Goal: Task Accomplishment & Management: Manage account settings

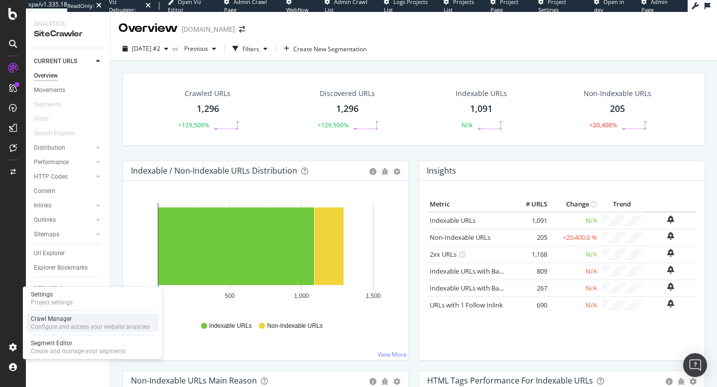
click at [51, 315] on div "Crawl Manager Configure and access your website analyses" at bounding box center [92, 323] width 131 height 18
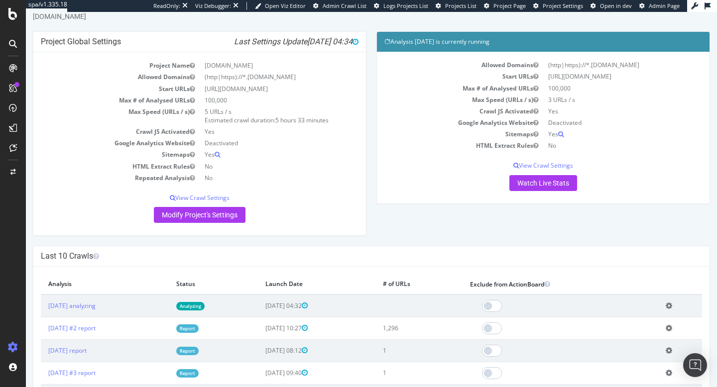
scroll to position [58, 0]
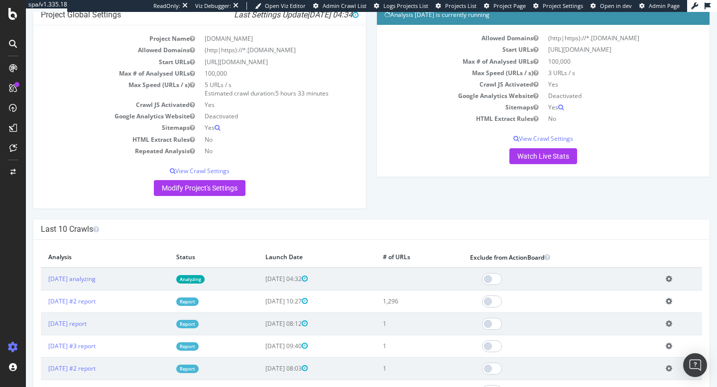
click at [205, 279] on link "Analyzing" at bounding box center [190, 279] width 28 height 8
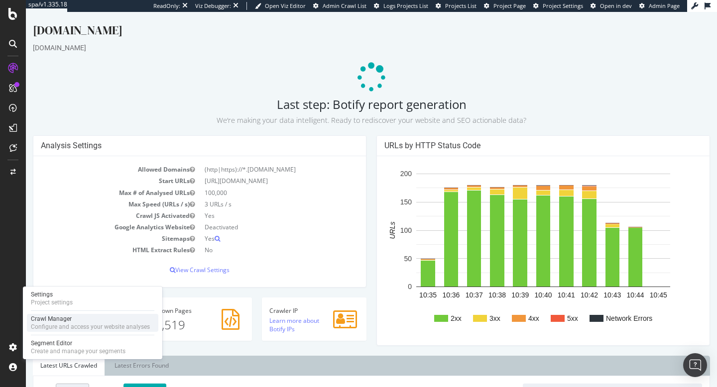
click at [45, 326] on div "Configure and access your website analyses" at bounding box center [90, 327] width 119 height 8
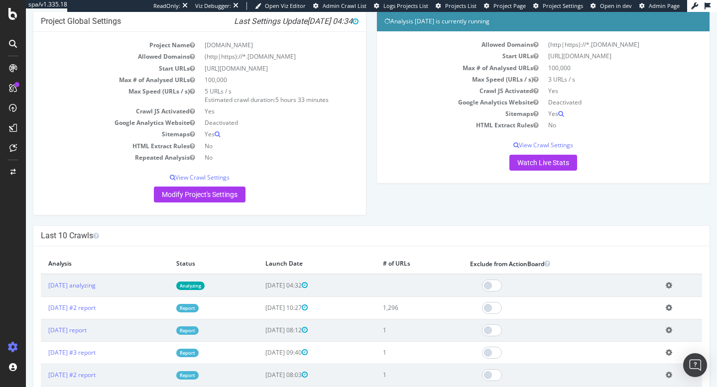
scroll to position [91, 0]
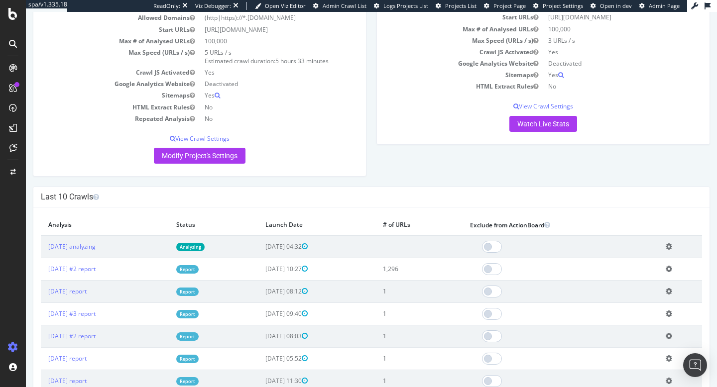
click at [199, 266] on link "Report" at bounding box center [187, 269] width 22 height 8
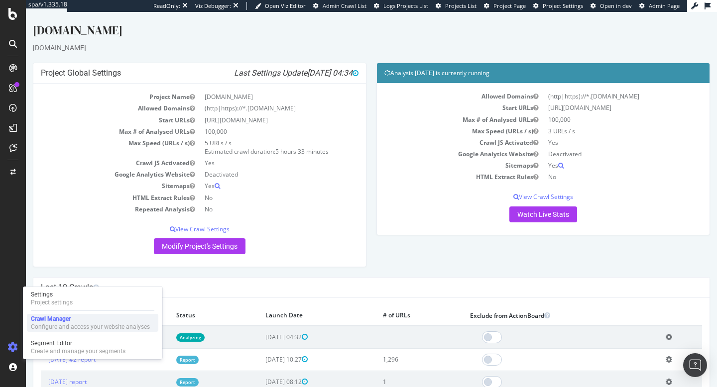
click at [59, 321] on div "Crawl Manager" at bounding box center [90, 319] width 119 height 8
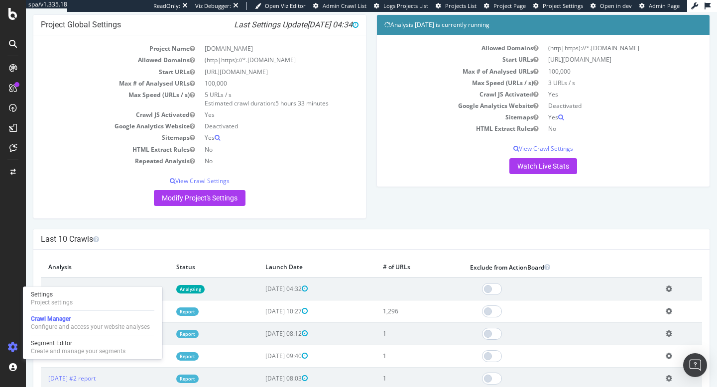
scroll to position [155, 0]
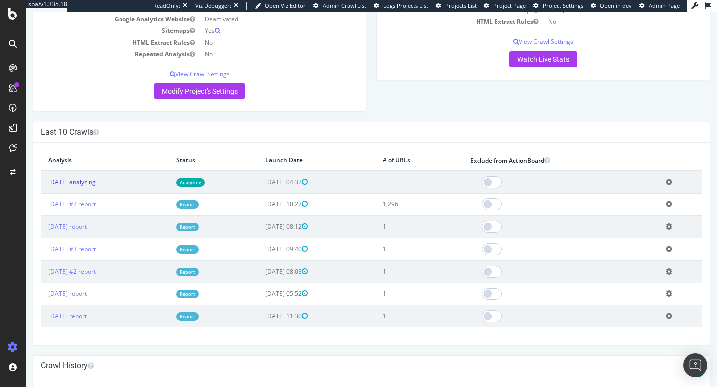
click at [85, 183] on link "2025 Aug. 12th analyzing" at bounding box center [71, 182] width 47 height 8
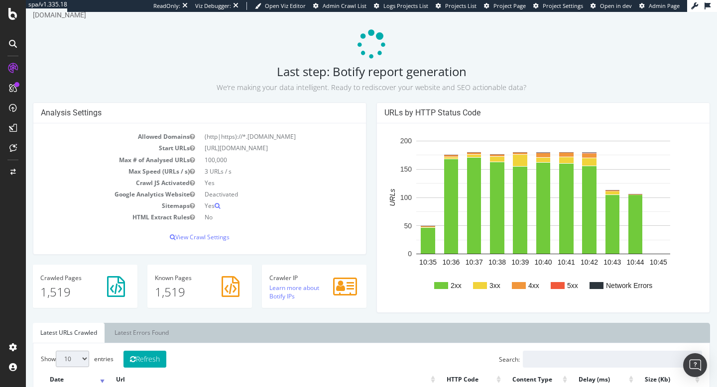
scroll to position [72, 0]
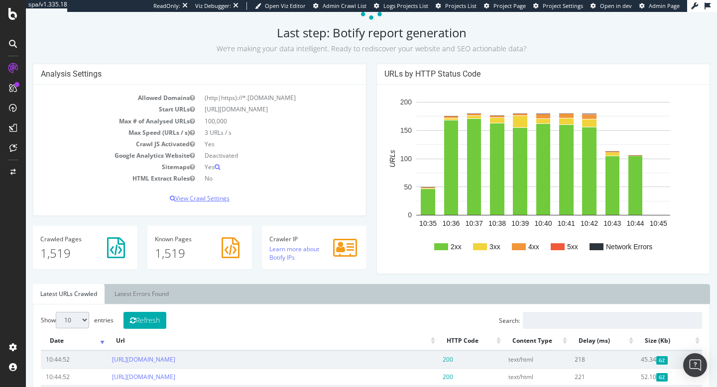
click at [200, 196] on p "View Crawl Settings" at bounding box center [200, 198] width 318 height 8
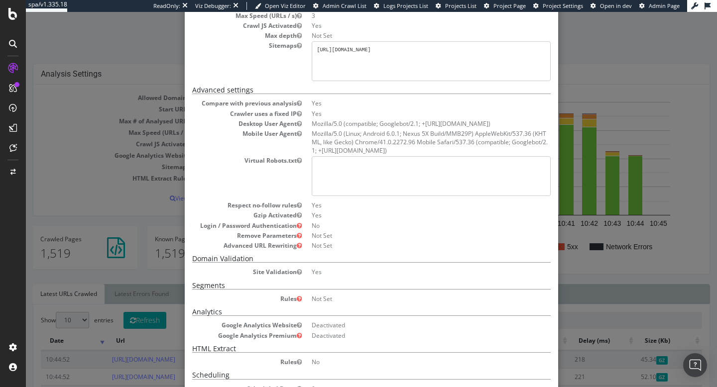
scroll to position [186, 0]
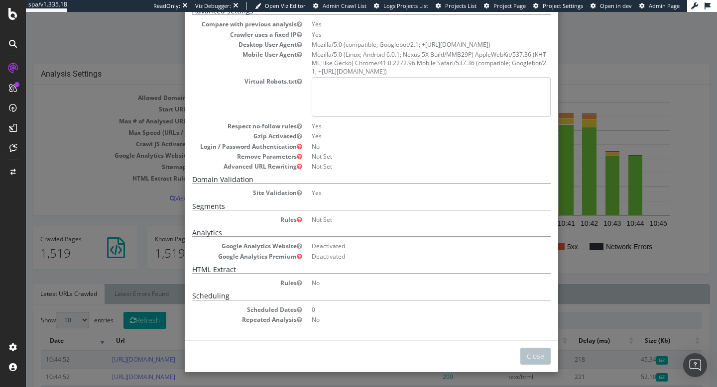
click at [619, 109] on div "× Close Analysis Settings Main Project Name superbet.ro Start URLs https://supe…" at bounding box center [371, 199] width 691 height 375
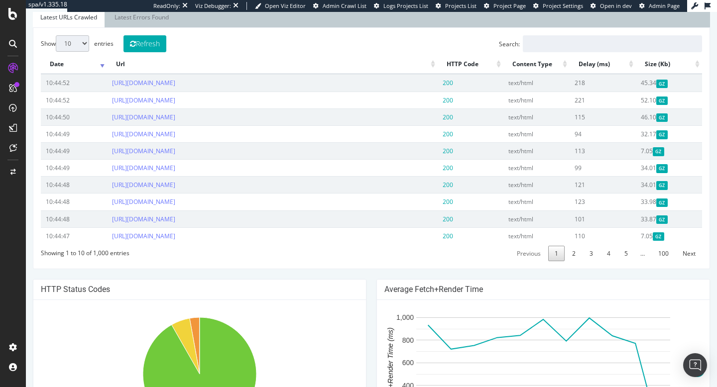
scroll to position [0, 0]
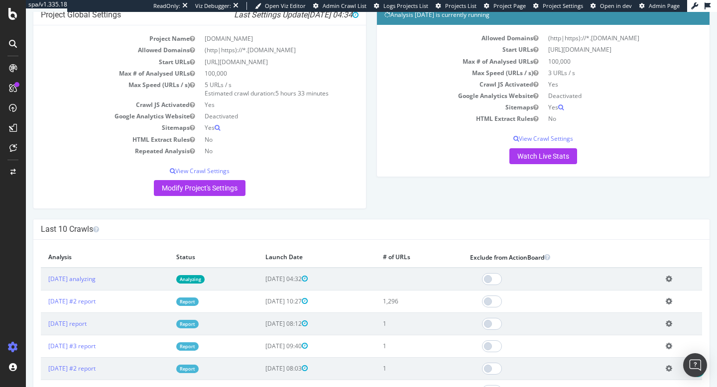
scroll to position [109, 0]
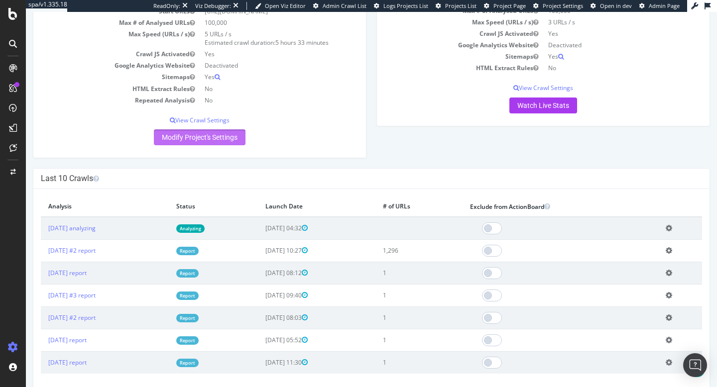
click at [188, 137] on link "Modify Project's Settings" at bounding box center [200, 137] width 92 height 16
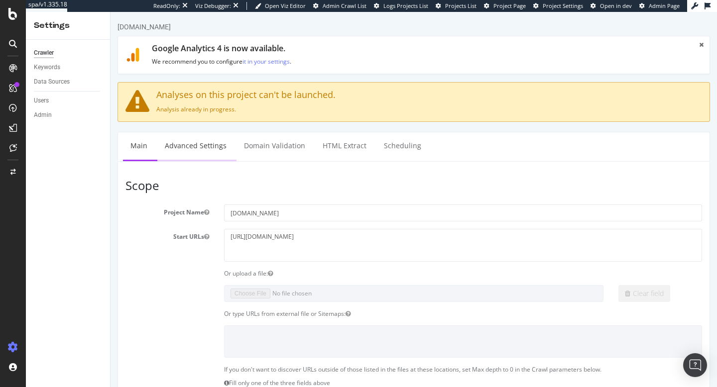
click at [204, 140] on link "Advanced Settings" at bounding box center [195, 145] width 77 height 27
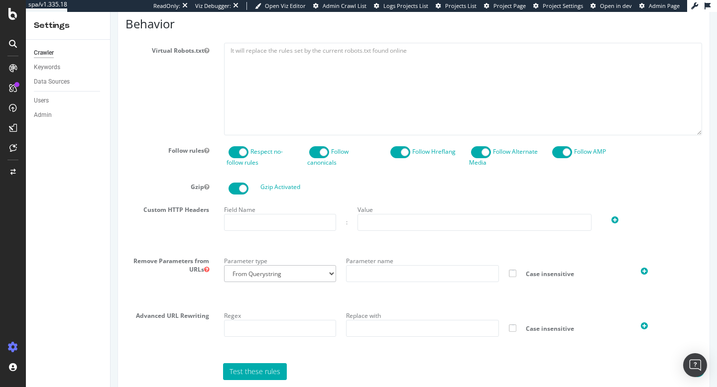
scroll to position [556, 0]
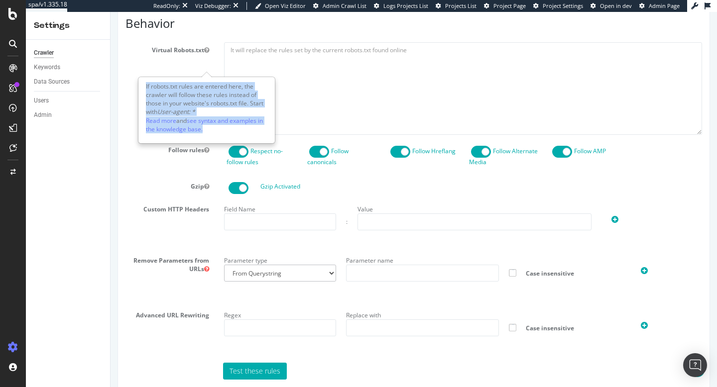
copy div "If robots.txt rules are entered here, the crawler will follow these rules inste…"
drag, startPoint x: 142, startPoint y: 82, endPoint x: 214, endPoint y: 126, distance: 84.3
click at [214, 126] on div "If robots.txt rules are entered here, the crawler will follow these rules inste…" at bounding box center [206, 110] width 135 height 65
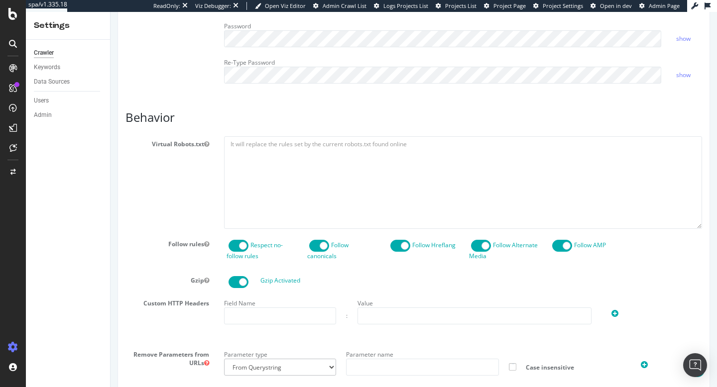
scroll to position [463, 0]
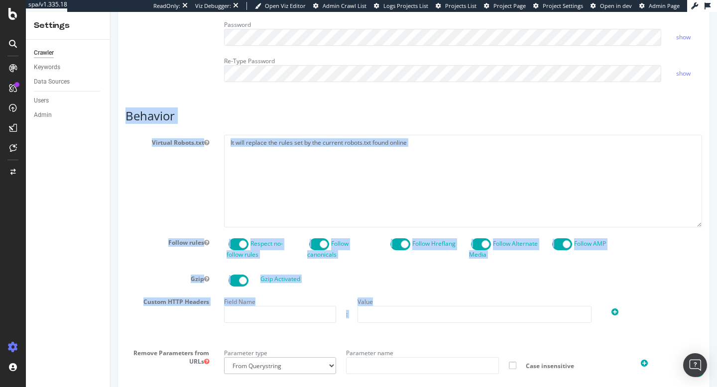
copy article "Behavior Virtual Robots.txt Follow rules Respect no-follow rules Follow canonic…"
drag, startPoint x: 120, startPoint y: 115, endPoint x: 668, endPoint y: 319, distance: 585.0
click at [668, 319] on div "Report features Content Quality Evaluate Content Quality Identify areas of your…" at bounding box center [414, 229] width 593 height 1154
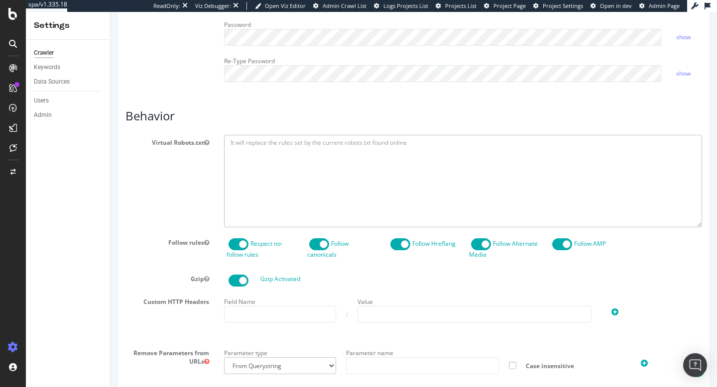
click at [416, 191] on textarea at bounding box center [463, 181] width 478 height 92
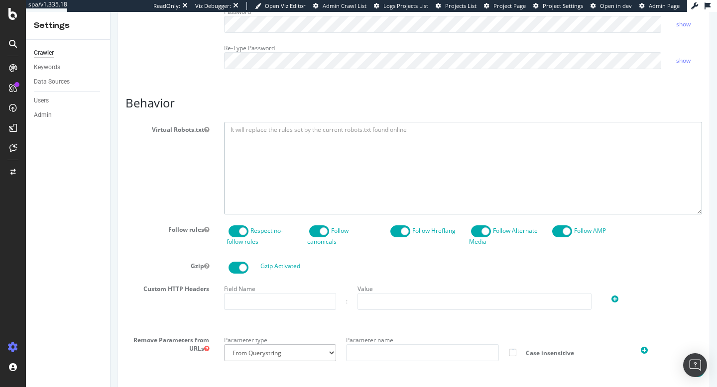
scroll to position [481, 0]
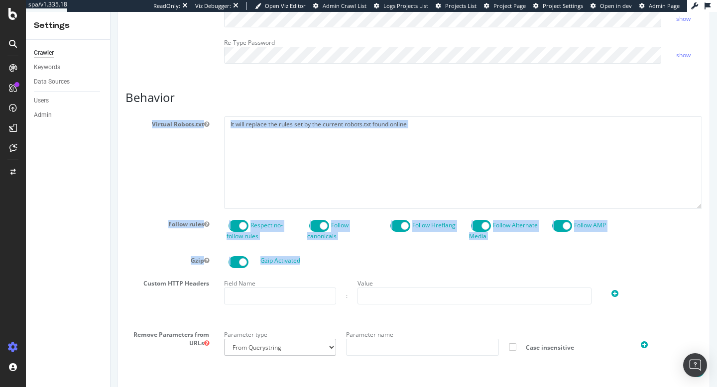
drag, startPoint x: 139, startPoint y: 134, endPoint x: 310, endPoint y: 278, distance: 222.9
click at [310, 278] on section "Virtual Robots.txt Follow rules Respect no-follow rules Follow canonicals Follo…" at bounding box center [413, 336] width 577 height 439
copy section "Virtual Robots.txt Follow rules Respect no-follow rules Follow canonicals Follo…"
click at [287, 207] on textarea at bounding box center [463, 163] width 478 height 92
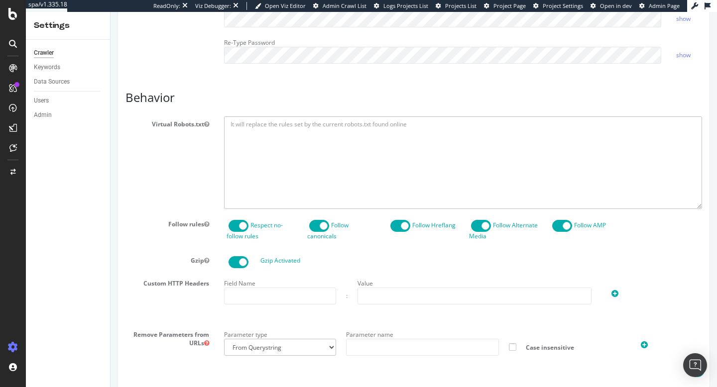
paste textarea "User-agent: * Disallow:"
type textarea "User-agent: * Disallow:"
click at [239, 232] on span at bounding box center [239, 226] width 20 height 12
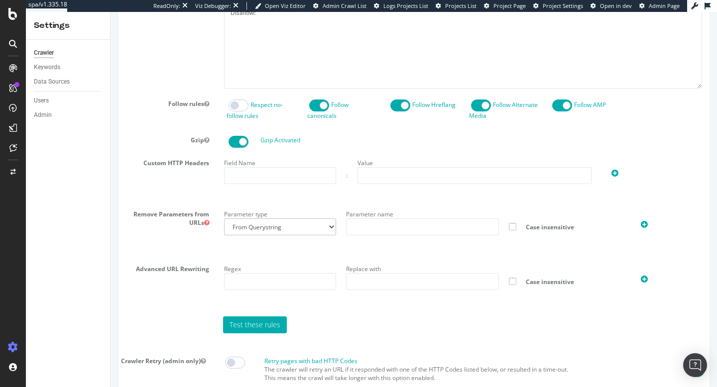
scroll to position [909, 0]
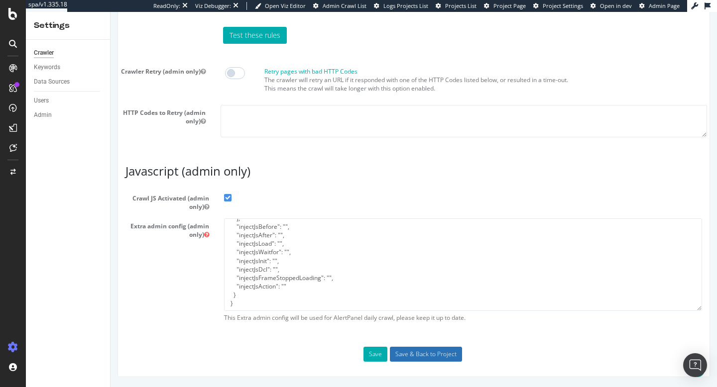
click at [400, 359] on input "Save & Back to Project" at bounding box center [426, 354] width 72 height 15
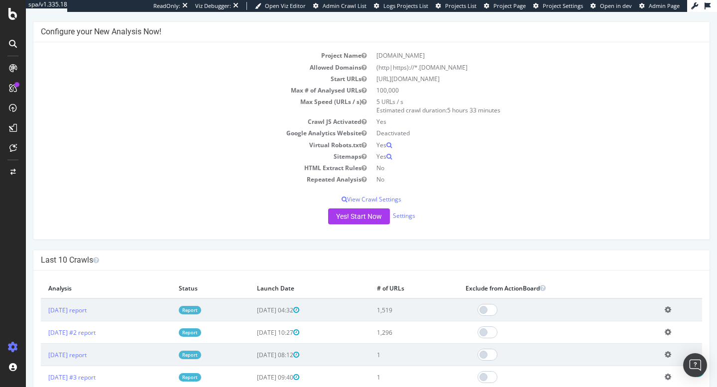
scroll to position [117, 0]
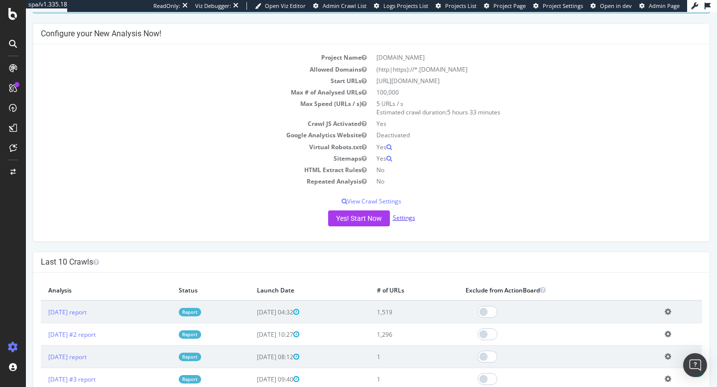
click at [403, 219] on link "Settings" at bounding box center [404, 218] width 22 height 8
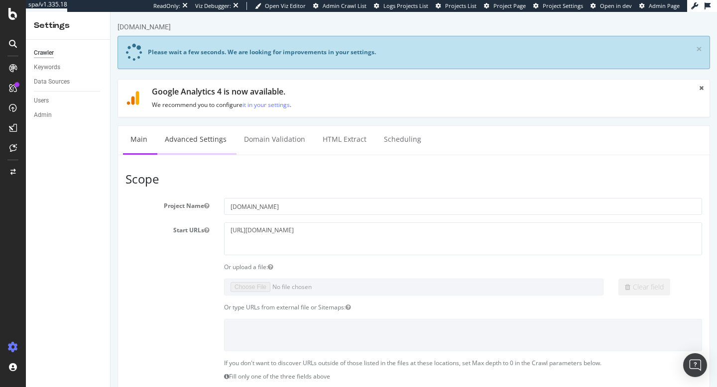
click at [192, 139] on link "Advanced Settings" at bounding box center [195, 139] width 77 height 27
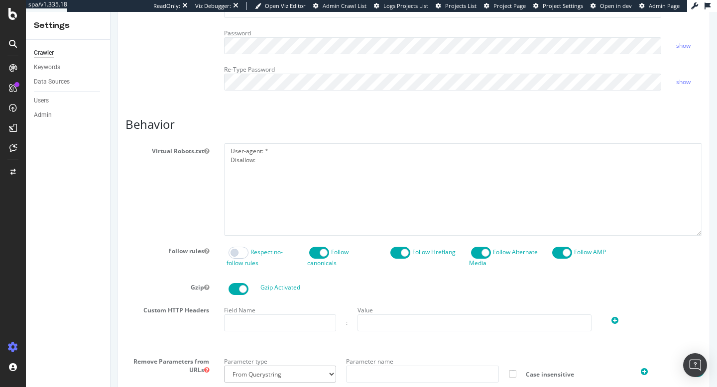
scroll to position [902, 0]
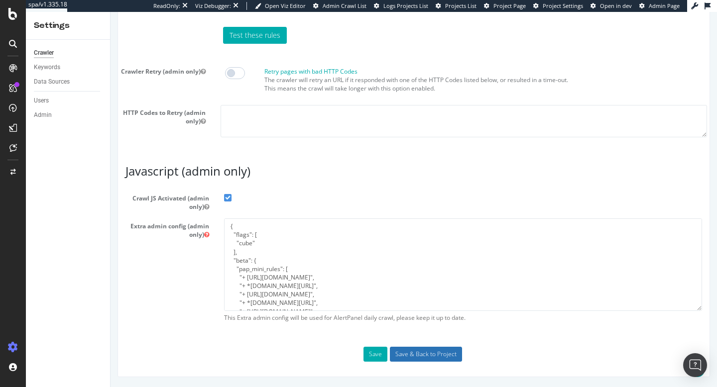
click at [431, 354] on input "Save & Back to Project" at bounding box center [426, 354] width 72 height 15
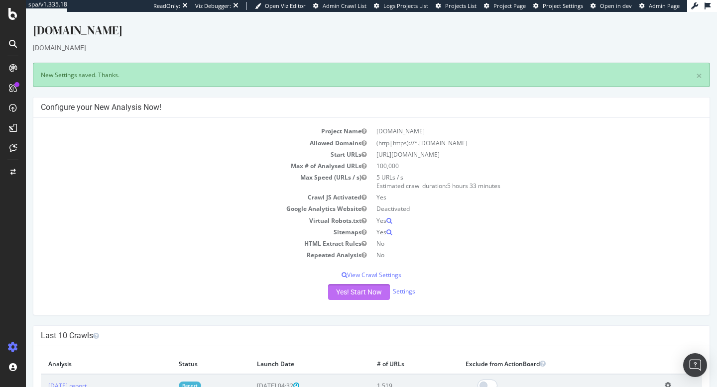
click at [363, 286] on button "Yes! Start Now" at bounding box center [359, 292] width 62 height 16
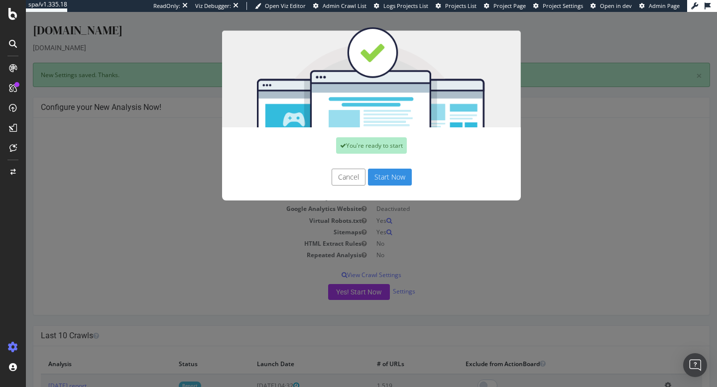
click at [400, 171] on button "Start Now" at bounding box center [390, 177] width 44 height 17
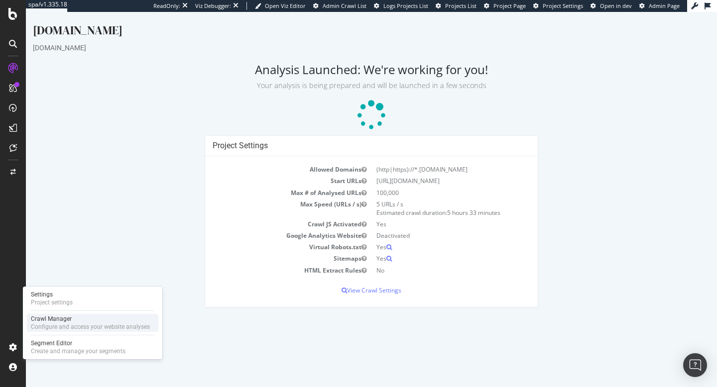
click at [44, 326] on div "Configure and access your website analyses" at bounding box center [90, 327] width 119 height 8
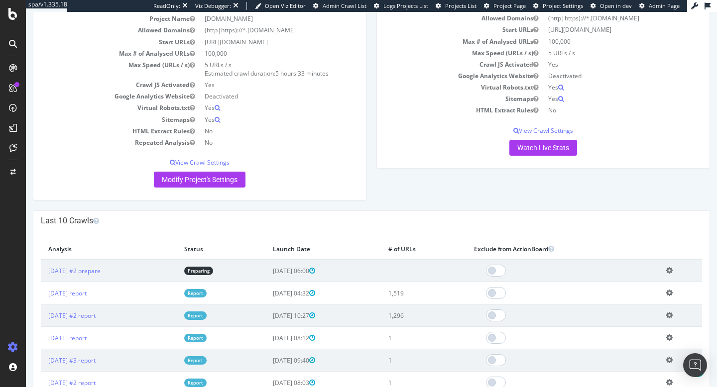
scroll to position [169, 0]
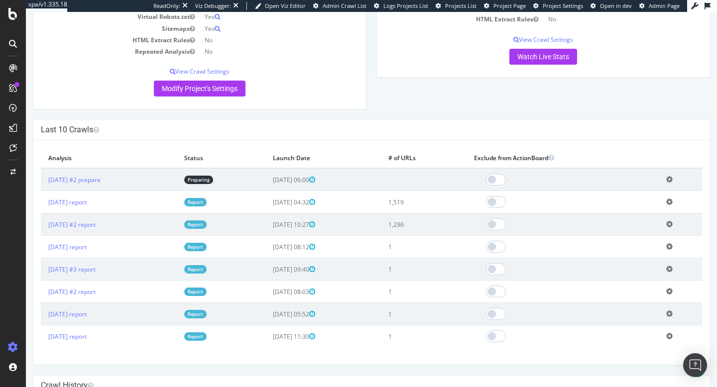
click at [207, 203] on link "Report" at bounding box center [195, 202] width 22 height 8
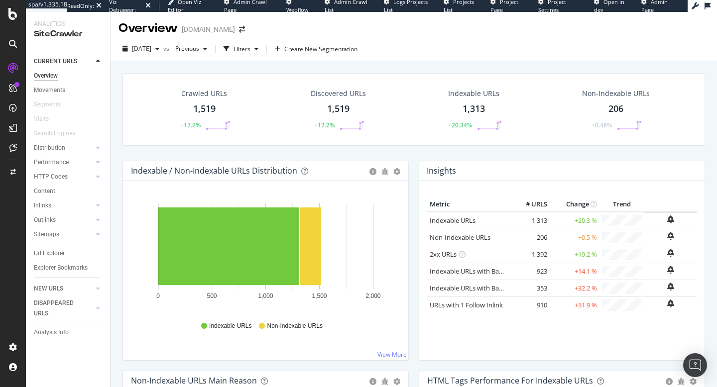
click at [10, 45] on icon at bounding box center [13, 44] width 8 height 8
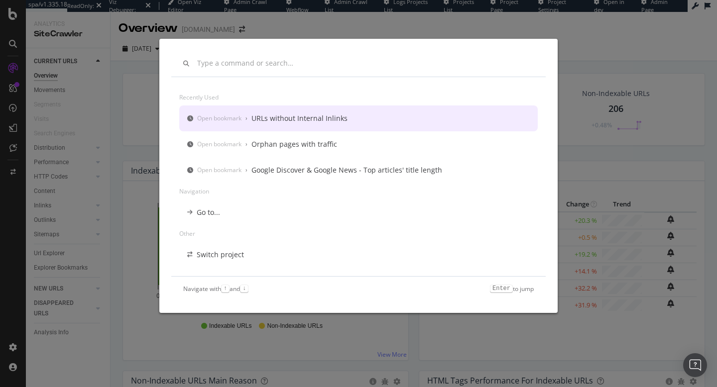
click at [264, 61] on input "modal" at bounding box center [365, 63] width 337 height 8
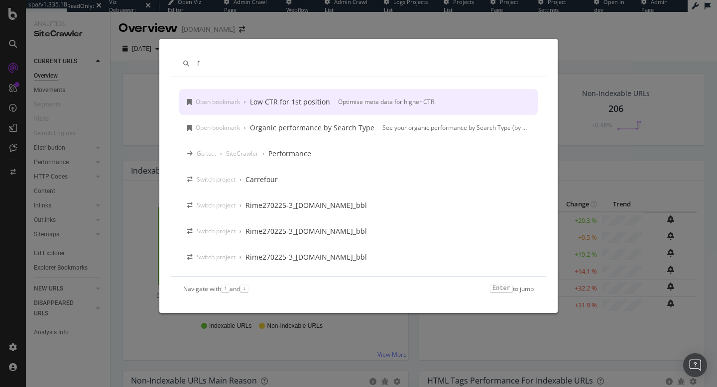
type input "f"
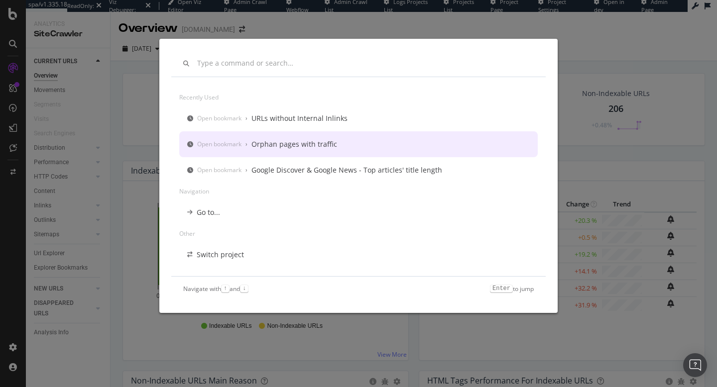
click at [135, 141] on div "Recently used Open bookmark › URLs without Internal Inlinks Open bookmark › Orp…" at bounding box center [358, 193] width 717 height 387
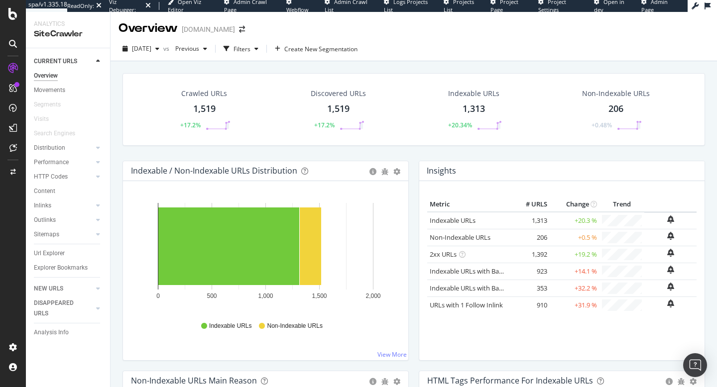
click at [5, 46] on div at bounding box center [13, 44] width 16 height 16
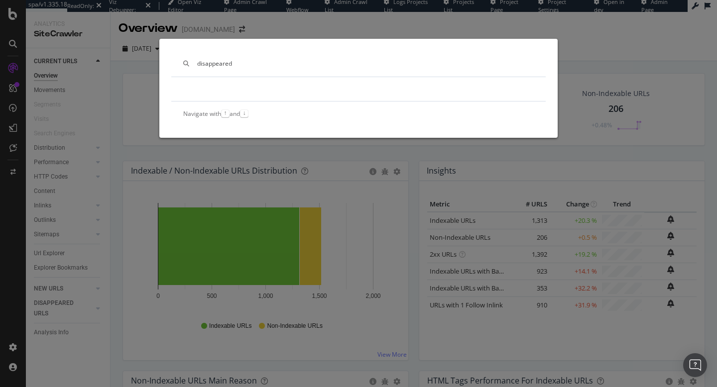
type input "disappeared"
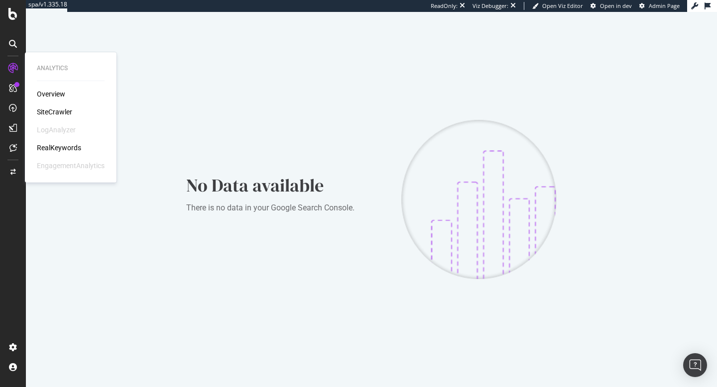
click at [56, 110] on div "SiteCrawler" at bounding box center [54, 112] width 35 height 10
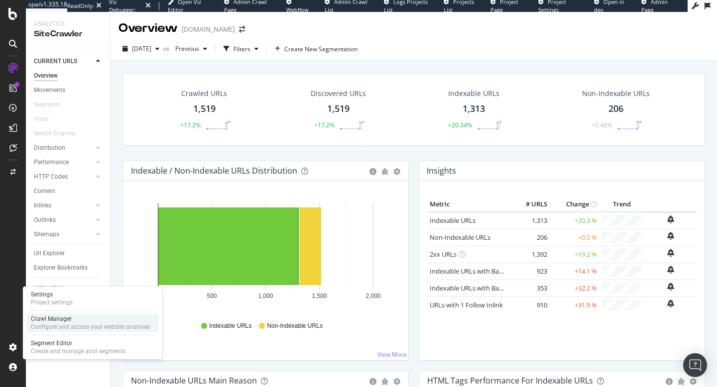
click at [54, 325] on div "Configure and access your website analyses" at bounding box center [90, 327] width 119 height 8
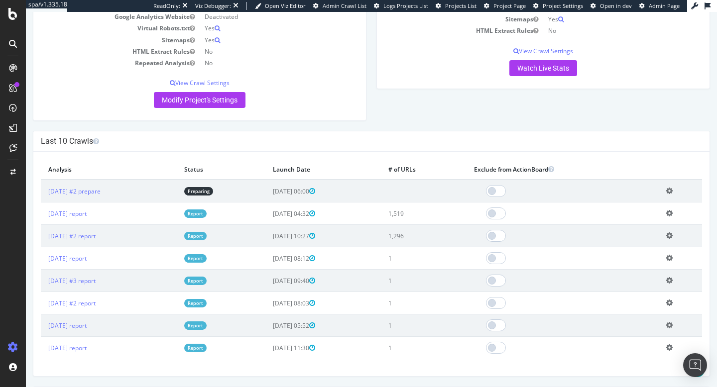
scroll to position [159, 0]
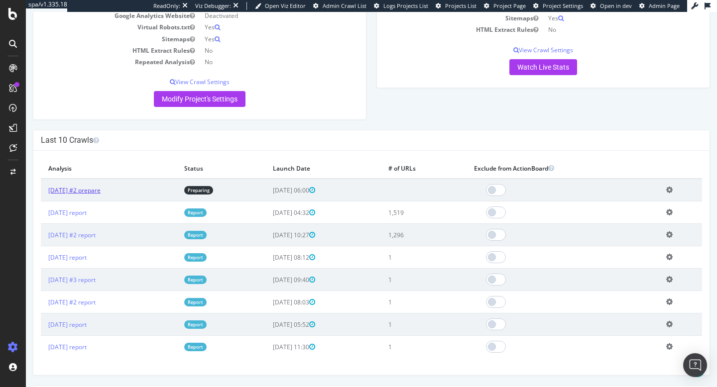
click at [91, 190] on link "2025 Aug. 12th #2 prepare" at bounding box center [74, 190] width 52 height 8
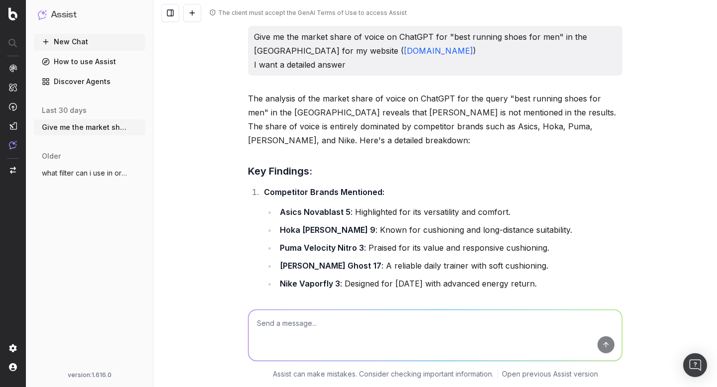
scroll to position [2208, 0]
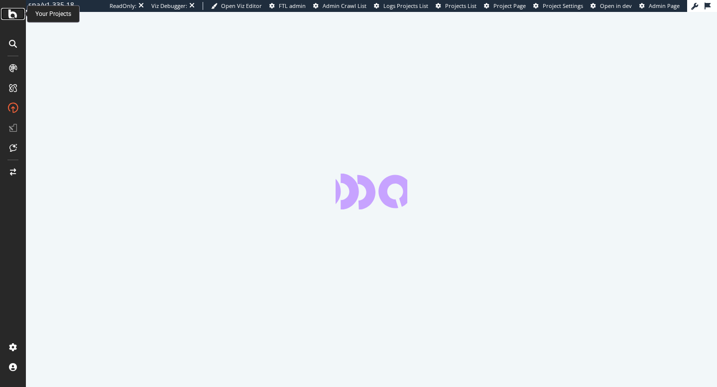
click at [16, 11] on icon at bounding box center [12, 14] width 9 height 12
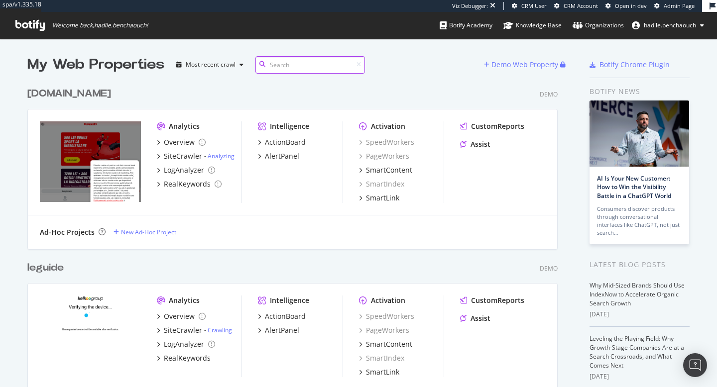
scroll to position [8479, 538]
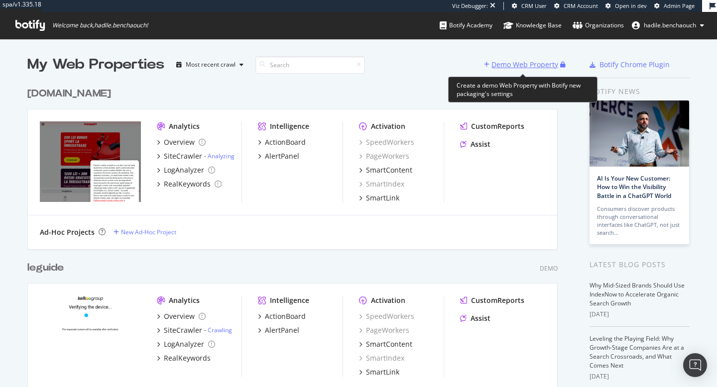
click at [534, 63] on div "Demo Web Property" at bounding box center [524, 65] width 67 height 10
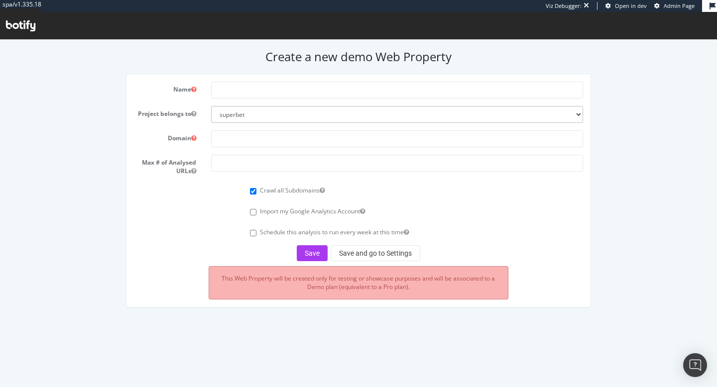
click at [263, 125] on form "Name Project belongs to superbet nestle esteelauder ennismore test16 vfcorporat…" at bounding box center [359, 172] width 450 height 180
click at [265, 116] on select "superbet nestle esteelauder ennismore test16 vfcorporation vancleef0 vancleef13…" at bounding box center [397, 114] width 372 height 17
select select "32306"
click at [246, 139] on input "text" at bounding box center [397, 138] width 372 height 17
paste input "verso.com"
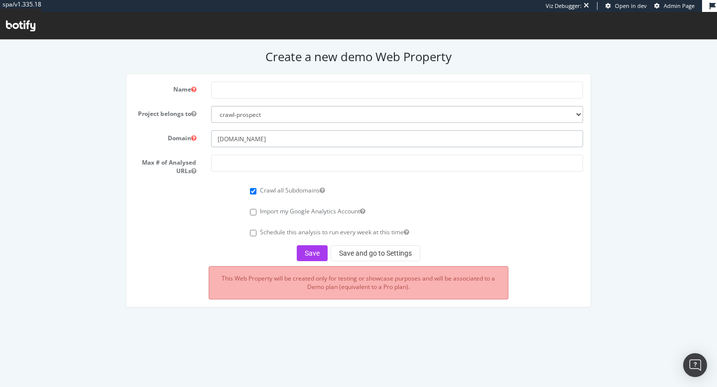
type input "verso.com"
click at [251, 89] on input "text" at bounding box center [397, 90] width 372 height 17
type input "verso"
click at [237, 158] on input "number" at bounding box center [397, 163] width 372 height 17
type input "100000"
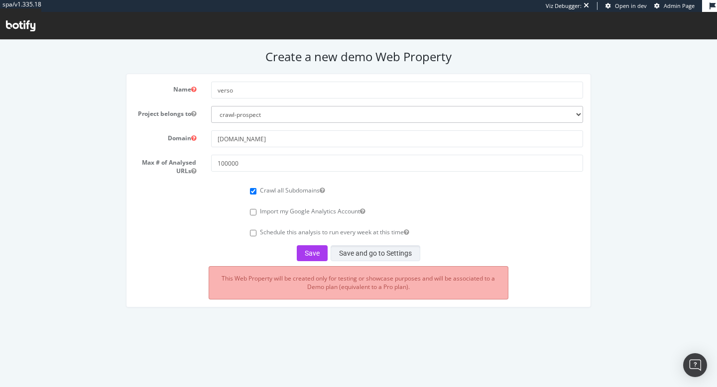
click at [373, 250] on button "Save and go to Settings" at bounding box center [376, 253] width 90 height 16
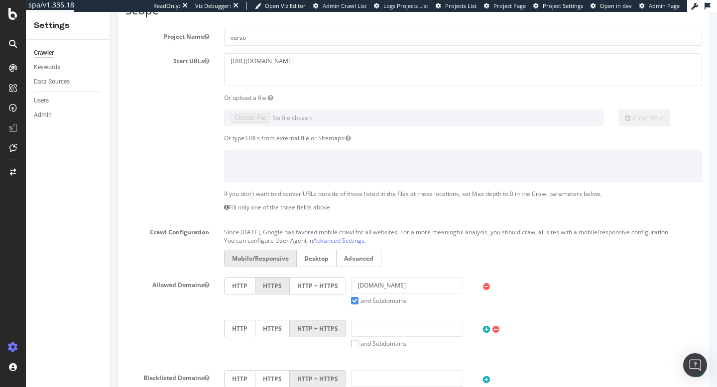
scroll to position [227, 0]
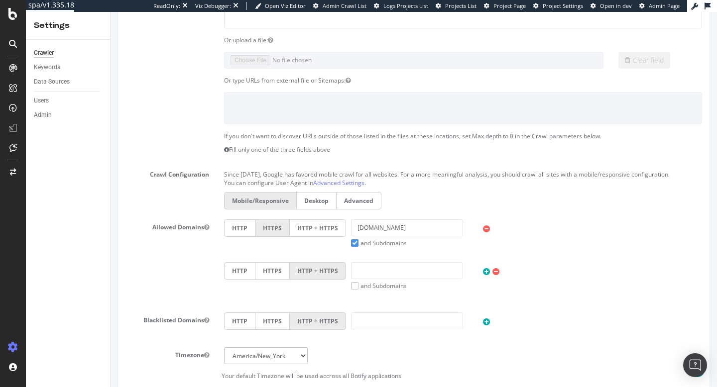
click at [326, 229] on label "HTTP + HTTPS" at bounding box center [318, 228] width 56 height 17
click at [111, 12] on input "HTTP + HTTPS" at bounding box center [111, 12] width 0 height 0
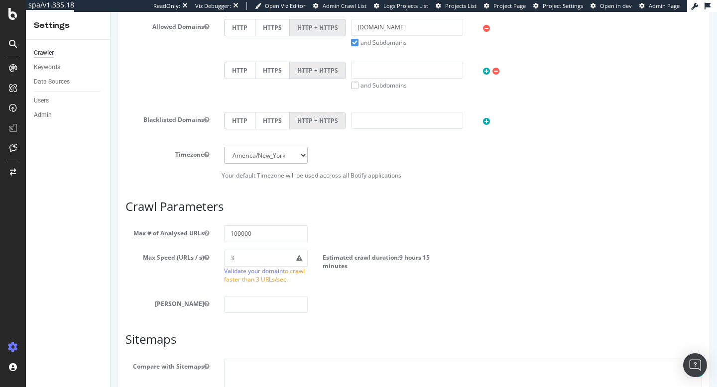
scroll to position [531, 0]
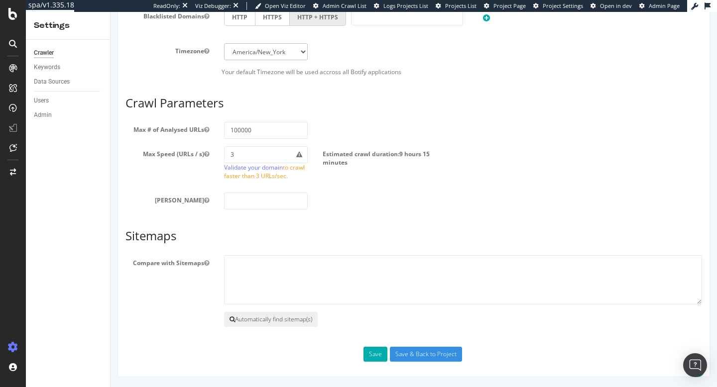
click at [282, 321] on button "Automatically find sitemap(s)" at bounding box center [271, 319] width 94 height 15
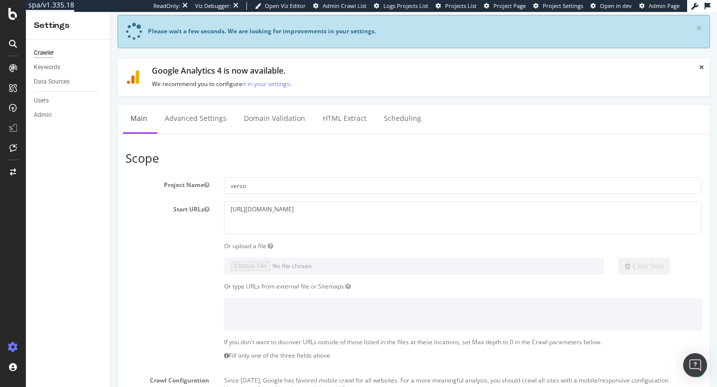
scroll to position [0, 0]
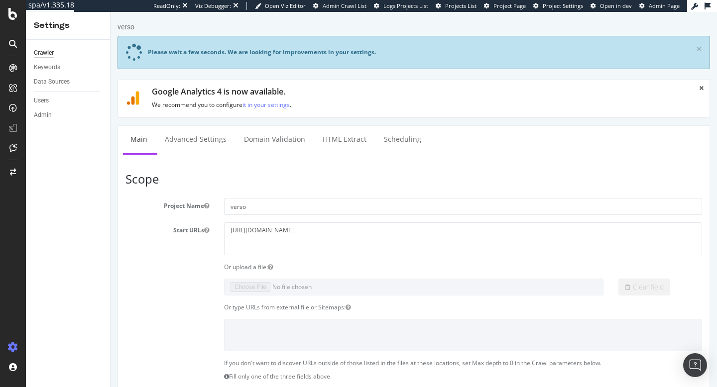
click at [653, 5] on span "Admin Page" at bounding box center [664, 5] width 31 height 7
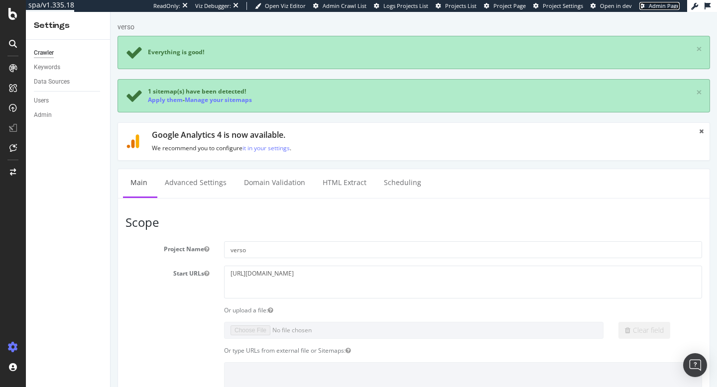
click at [658, 8] on span "Admin Page" at bounding box center [664, 5] width 31 height 7
click at [504, 9] on span "Project Page" at bounding box center [509, 5] width 32 height 7
click at [172, 101] on link "Apply them" at bounding box center [165, 100] width 35 height 8
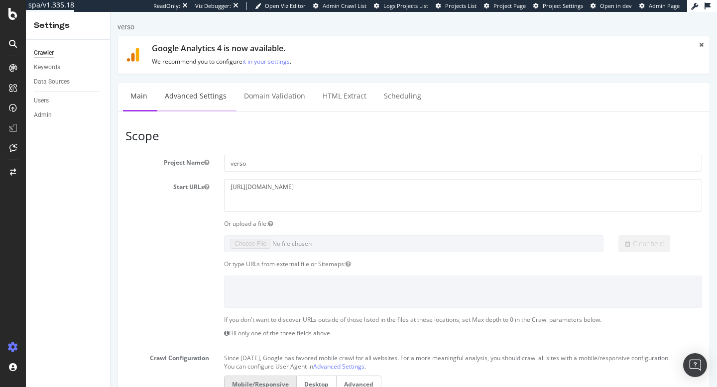
click at [198, 97] on link "Advanced Settings" at bounding box center [195, 96] width 77 height 27
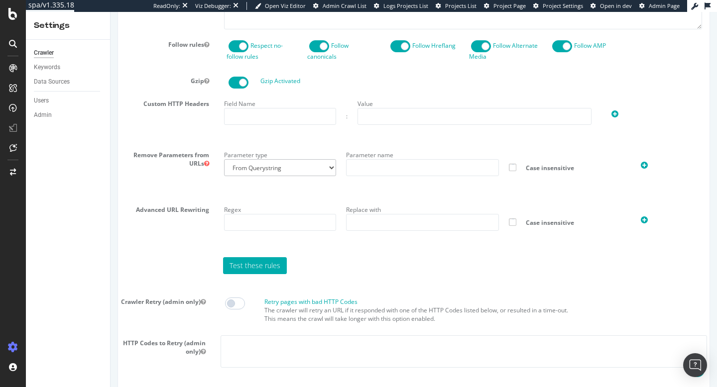
scroll to position [859, 0]
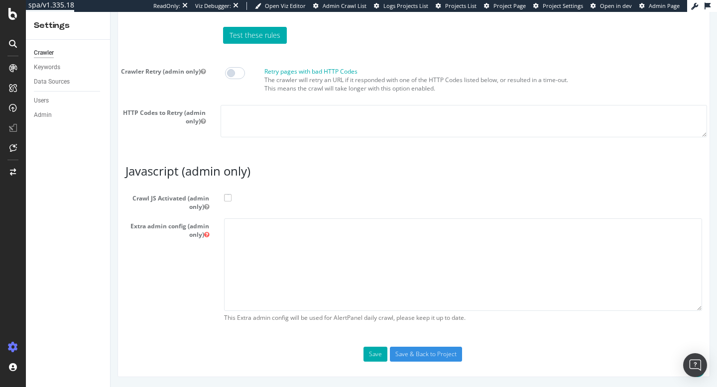
click at [227, 198] on span at bounding box center [227, 197] width 7 height 7
click at [111, 12] on input "Crawl JS Activated (admin only)" at bounding box center [111, 12] width 0 height 0
click at [284, 258] on textarea at bounding box center [463, 265] width 478 height 92
paste textarea "{ "flags": [ "cube" ], "beta": { "pap_mini_rules": [ "+* #everything else" ] } }"
type textarea "{ "flags": [ "cube" ], "beta": { "pap_mini_rules": [ "+* #everything else" ] } }"
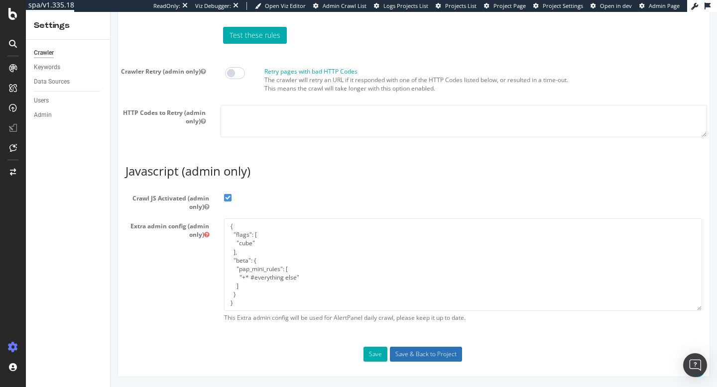
click at [427, 361] on input "Save & Back to Project" at bounding box center [426, 354] width 72 height 15
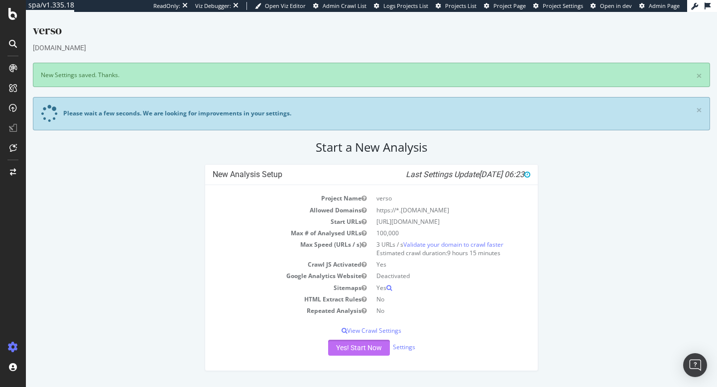
click at [368, 348] on button "Yes! Start Now" at bounding box center [359, 348] width 62 height 16
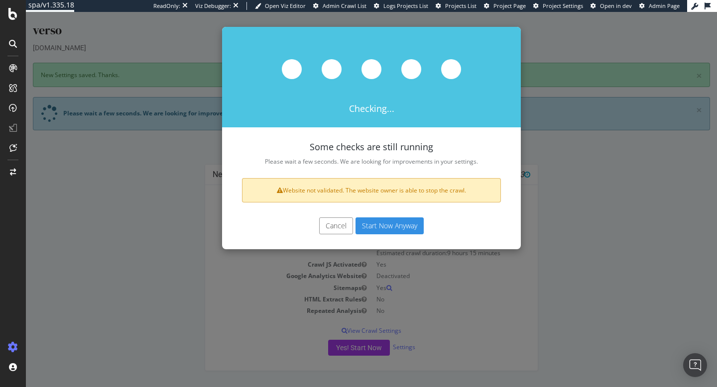
click at [329, 233] on button "Cancel" at bounding box center [336, 226] width 34 height 17
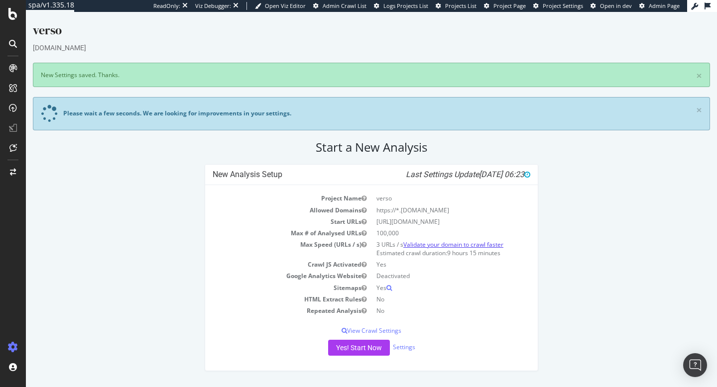
click at [424, 243] on link "Validate your domain to crawl faster" at bounding box center [453, 244] width 100 height 8
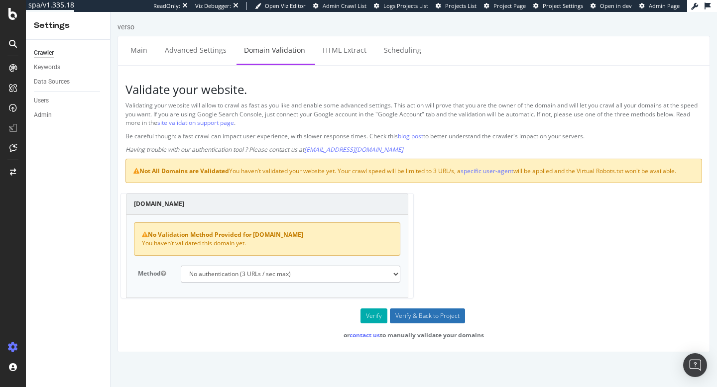
click at [423, 316] on input "Verify & Back to Project" at bounding box center [427, 316] width 75 height 15
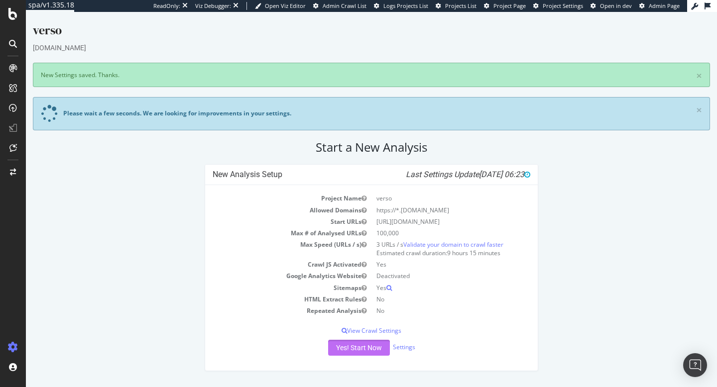
click at [359, 349] on button "Yes! Start Now" at bounding box center [359, 348] width 62 height 16
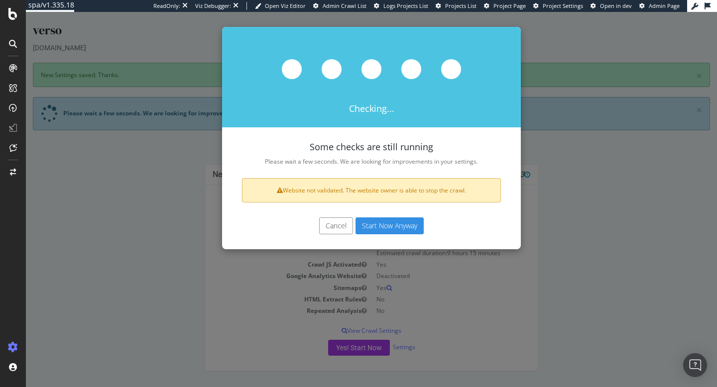
click at [418, 229] on button "Start Now Anyway" at bounding box center [390, 226] width 68 height 17
